Goal: Task Accomplishment & Management: Use online tool/utility

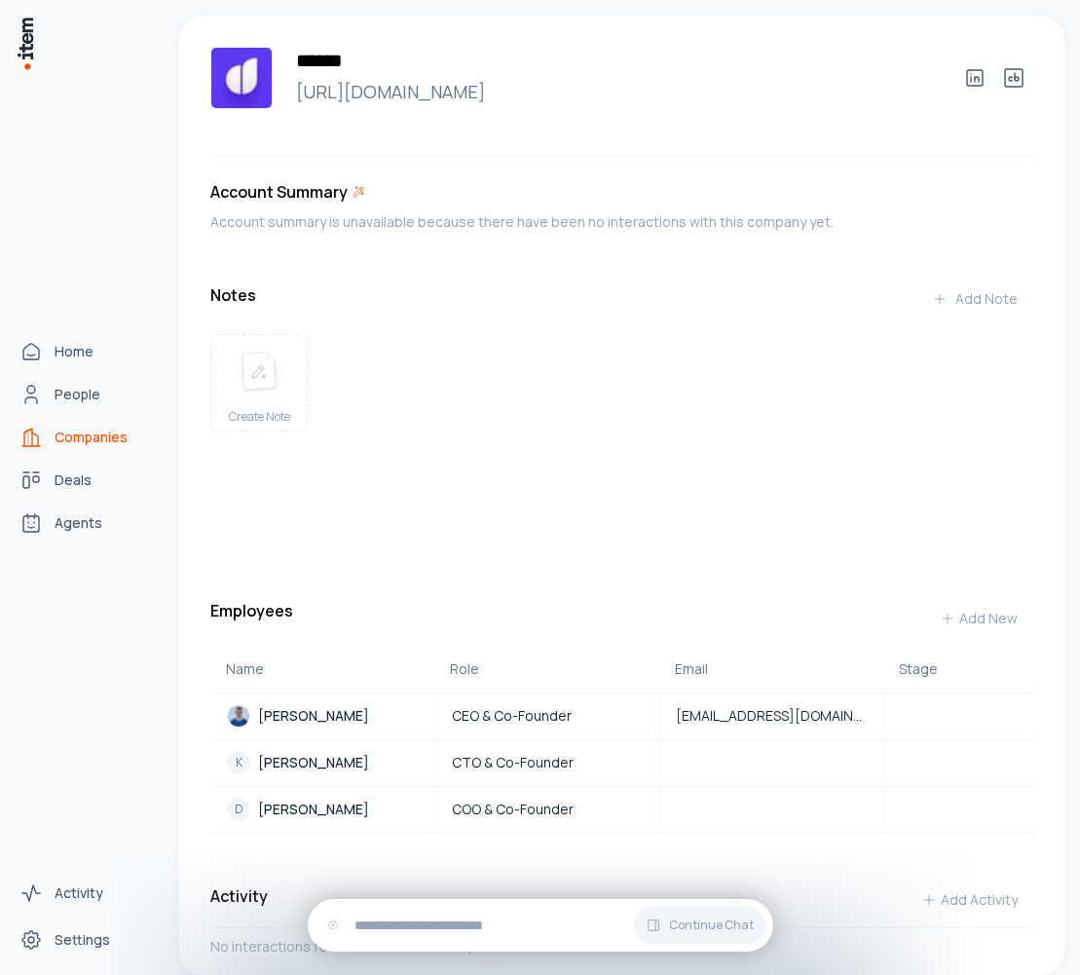
click at [24, 37] on img at bounding box center [25, 44] width 19 height 56
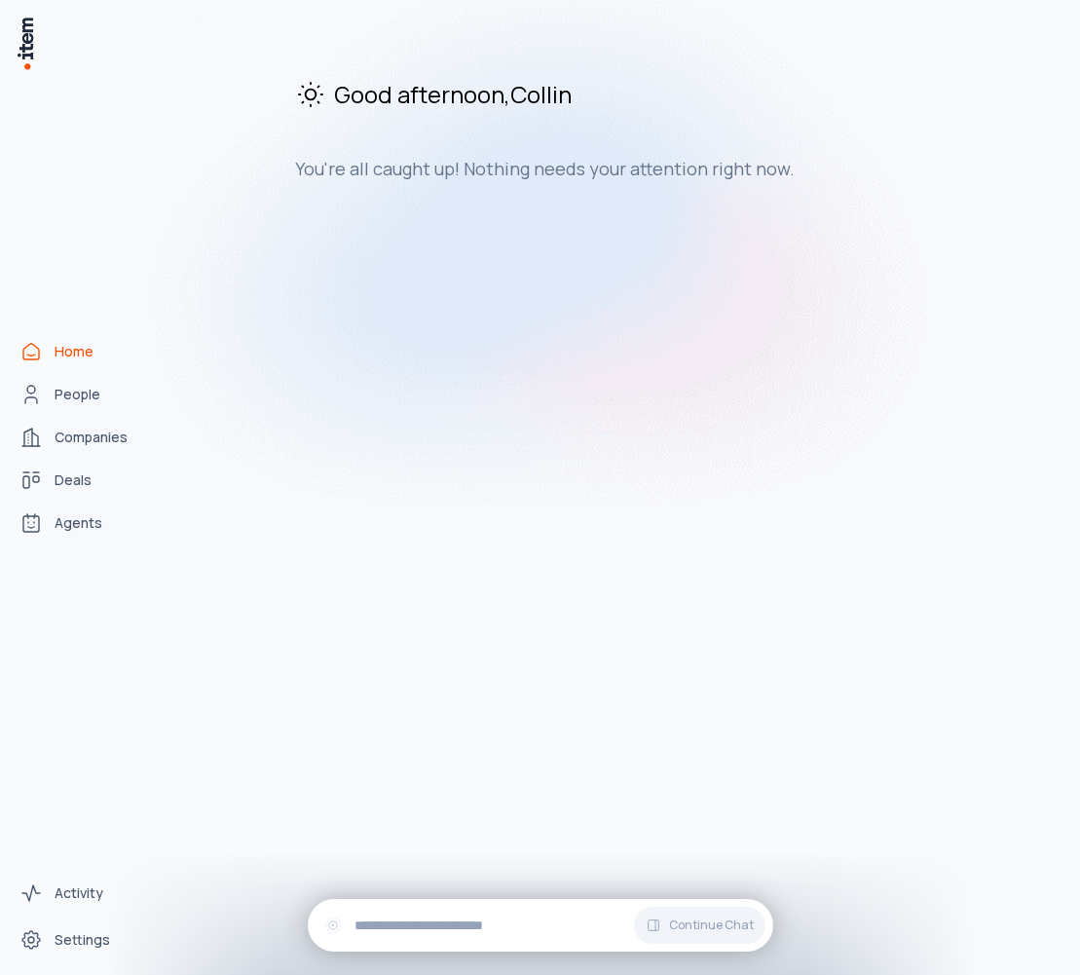
click at [73, 533] on img at bounding box center [541, 253] width 974 height 631
click at [101, 525] on img at bounding box center [541, 253] width 974 height 631
click at [75, 529] on img at bounding box center [541, 253] width 974 height 631
click at [62, 527] on img at bounding box center [541, 253] width 974 height 631
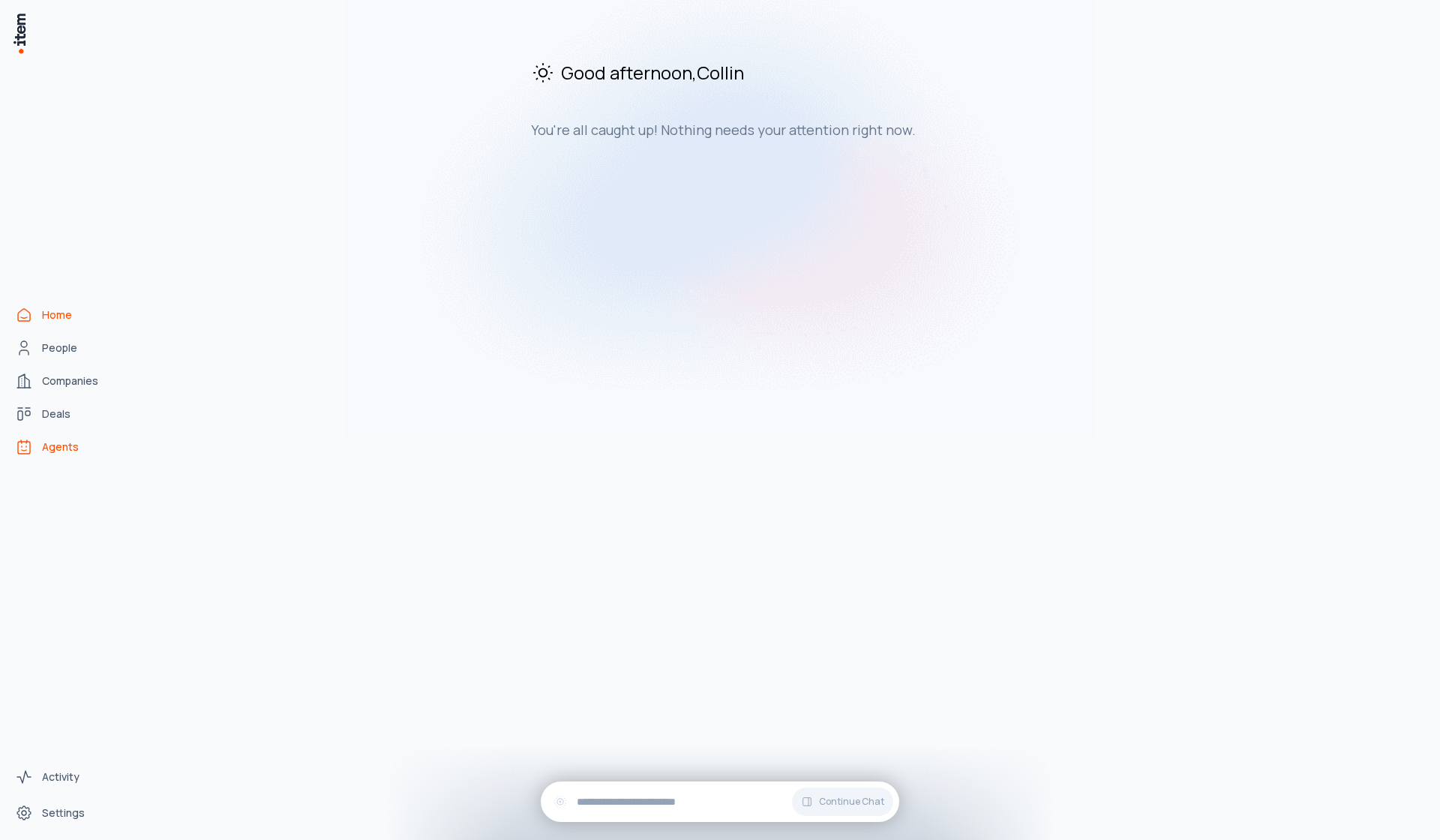
click at [59, 440] on link "Agents" at bounding box center [66, 447] width 114 height 30
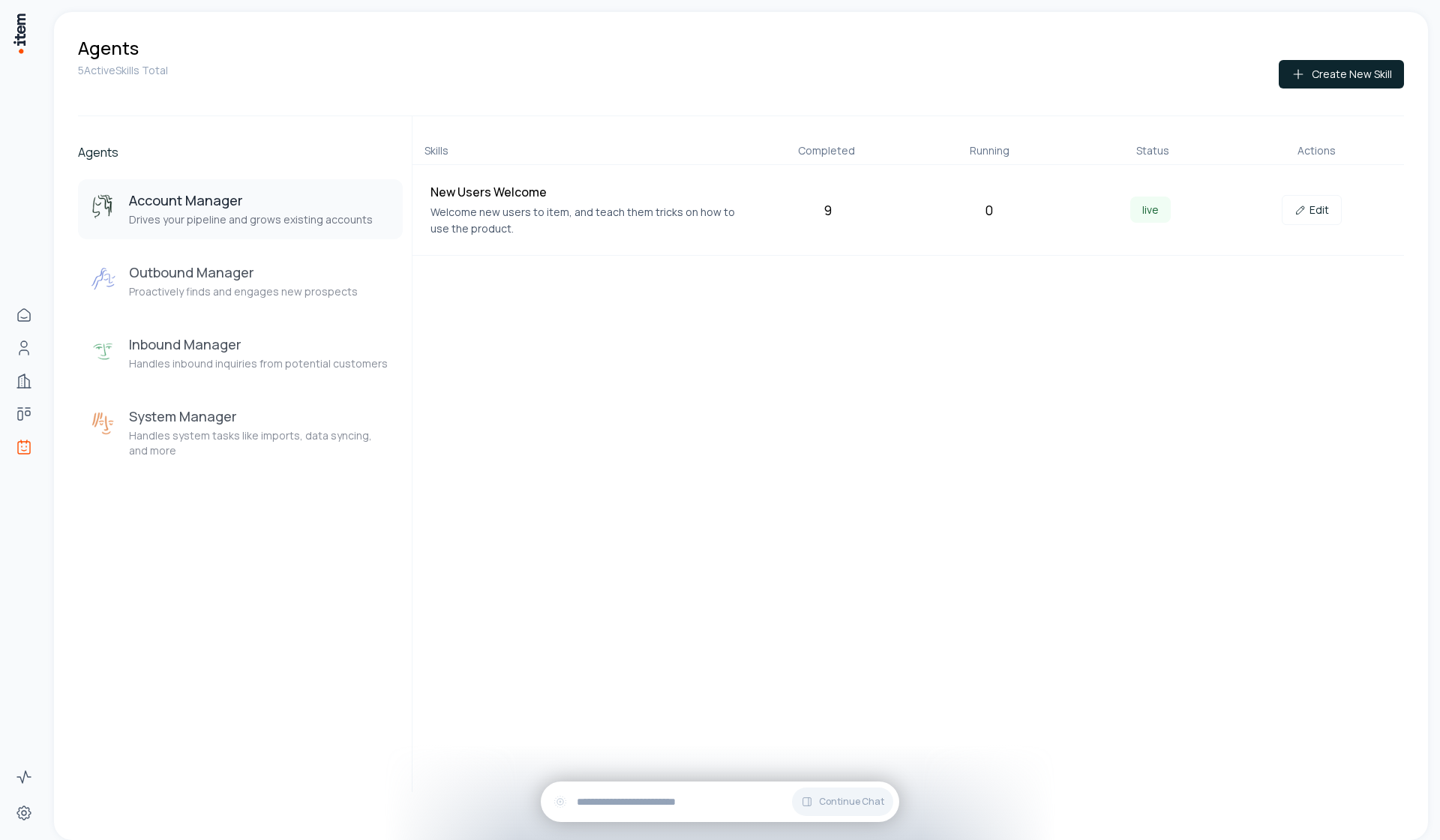
click at [504, 226] on p "Welcome new users to item, and teach them tricks on how to use the product." at bounding box center [585, 220] width 310 height 33
click at [831, 206] on link "Edit" at bounding box center [1311, 209] width 60 height 30
